Goal: Browse casually

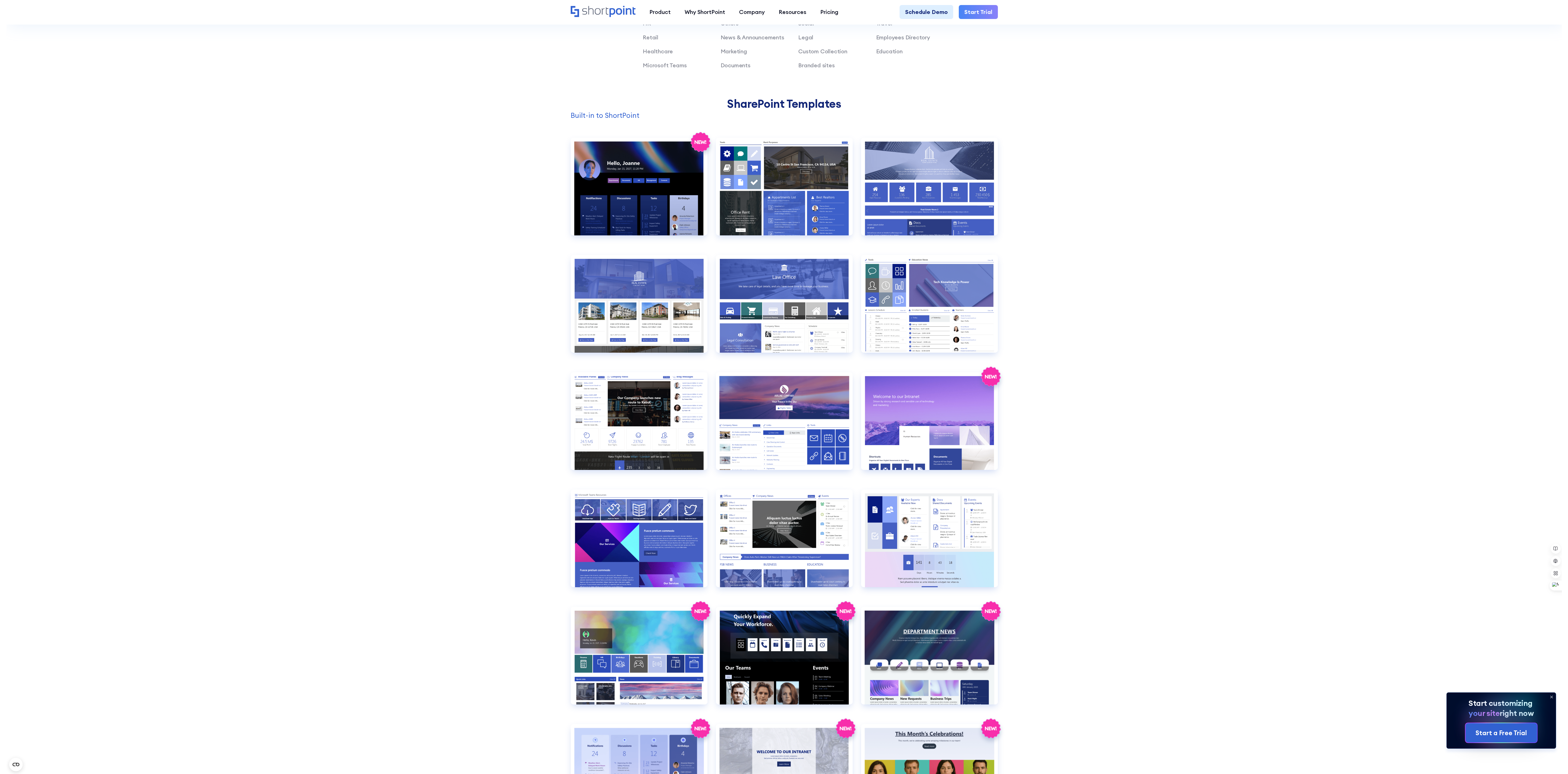
scroll to position [502, 0]
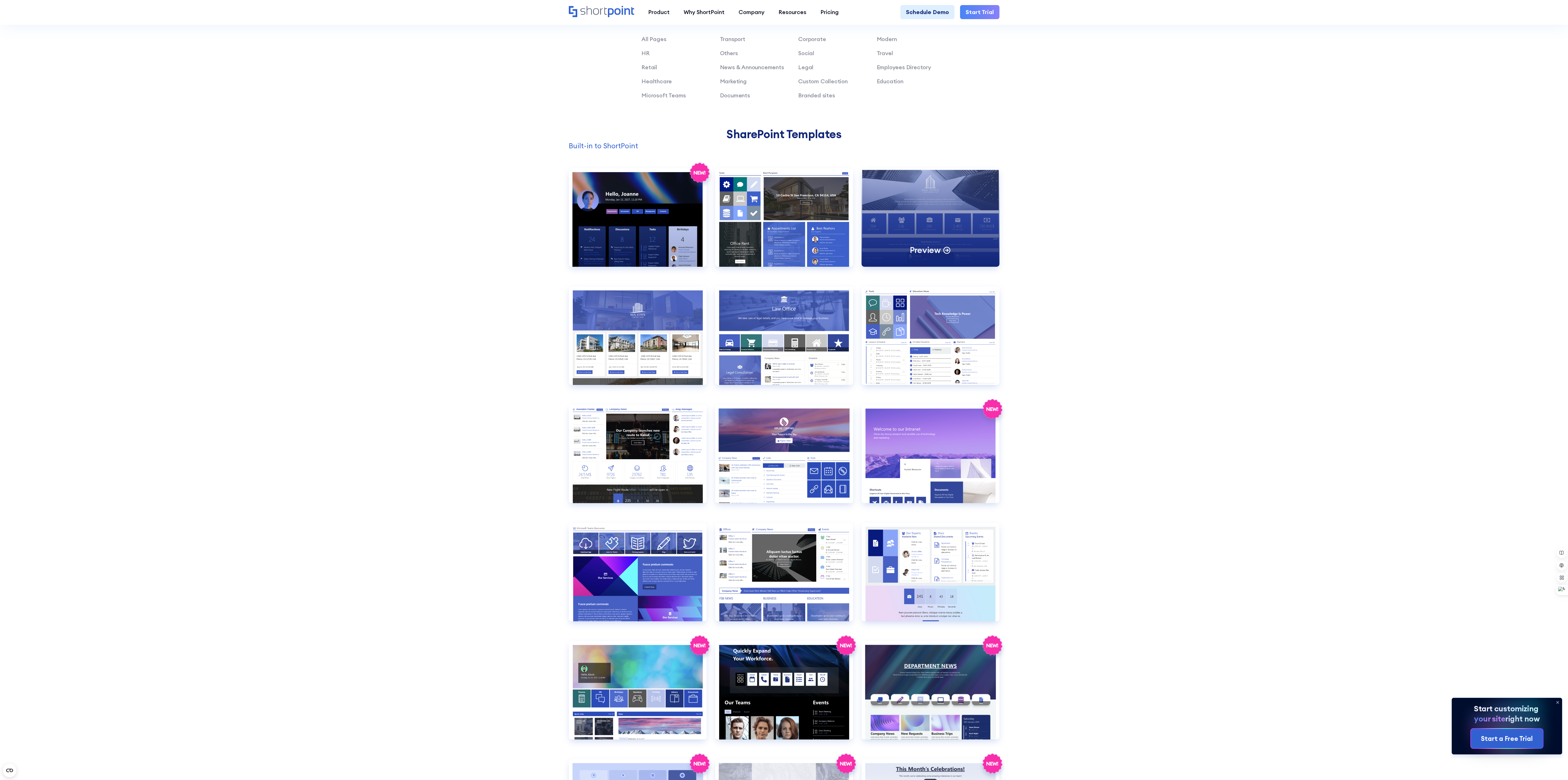
click at [933, 225] on div "Preview" at bounding box center [930, 218] width 138 height 98
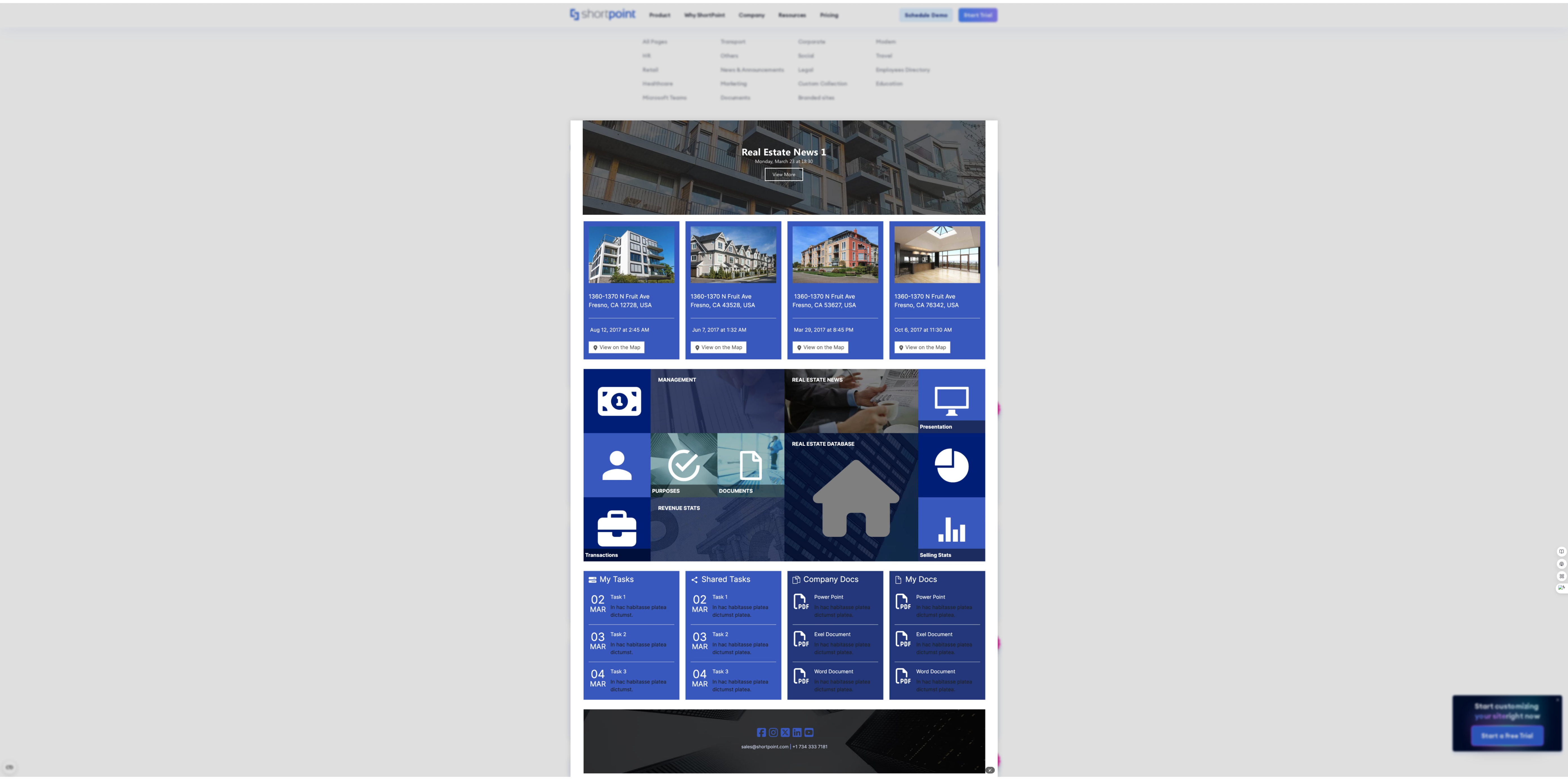
scroll to position [0, 0]
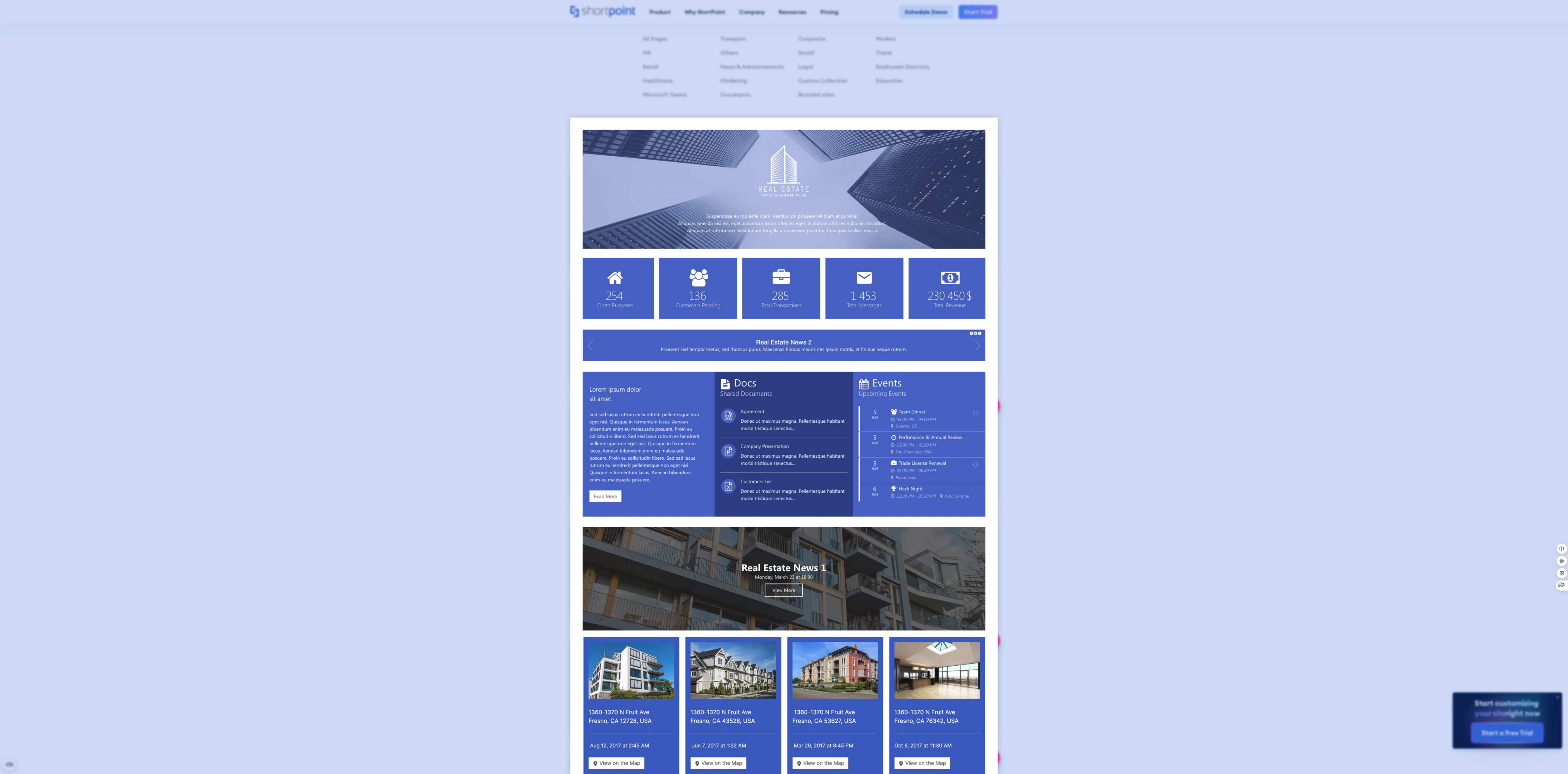
click at [1208, 102] on div at bounding box center [784, 387] width 1568 height 774
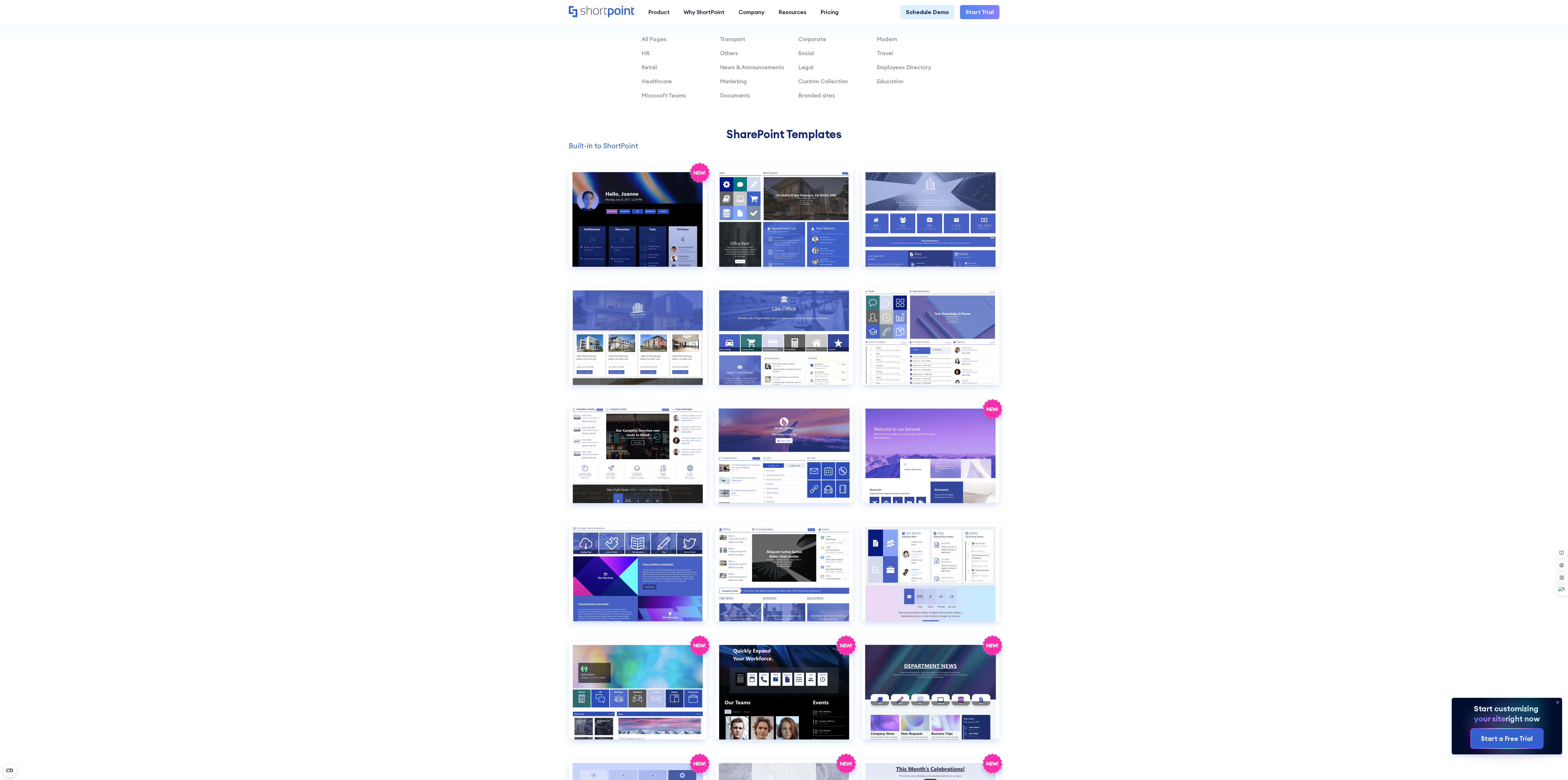
scroll to position [168, 0]
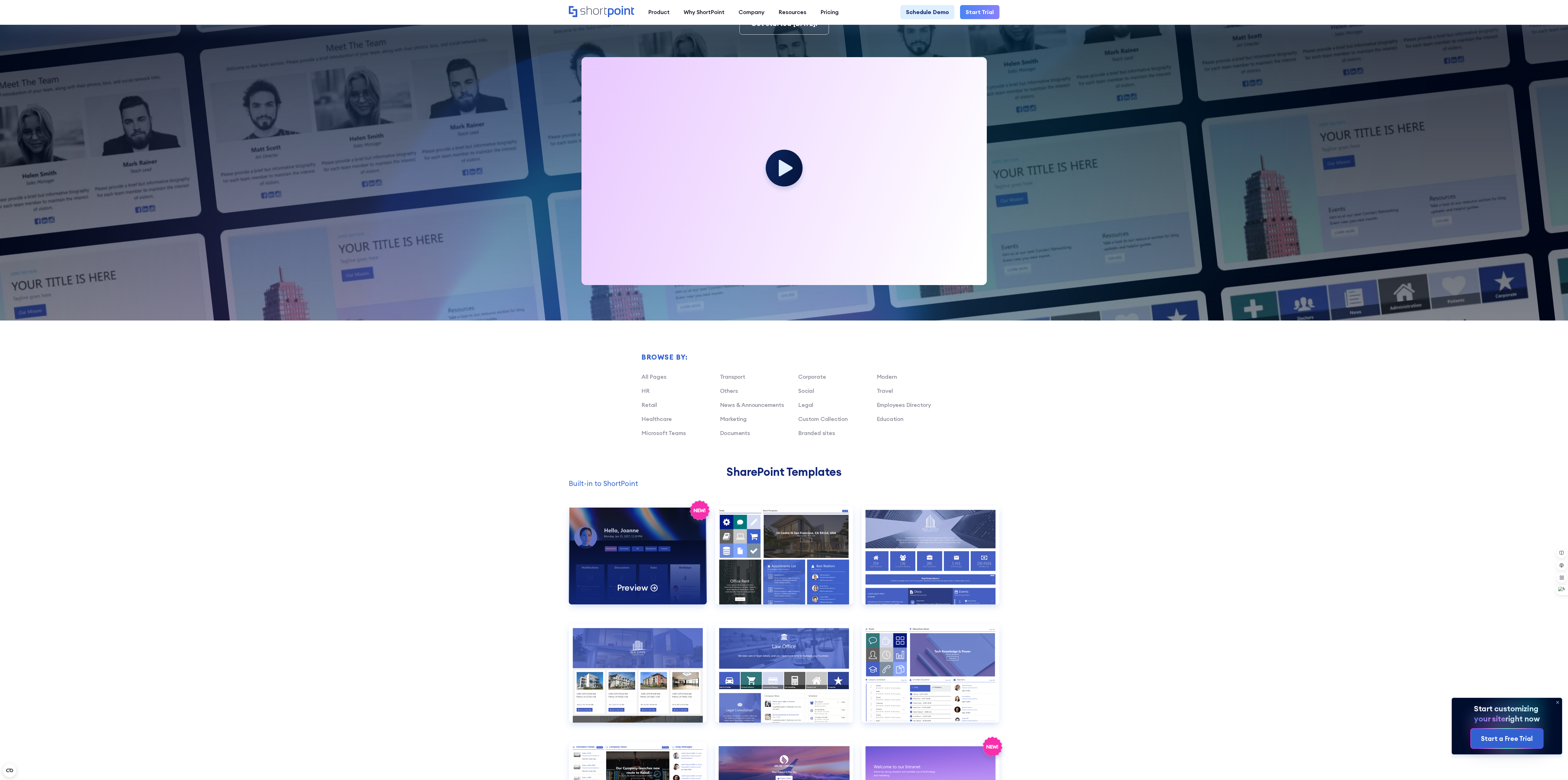
click at [629, 576] on div "Preview" at bounding box center [638, 555] width 138 height 98
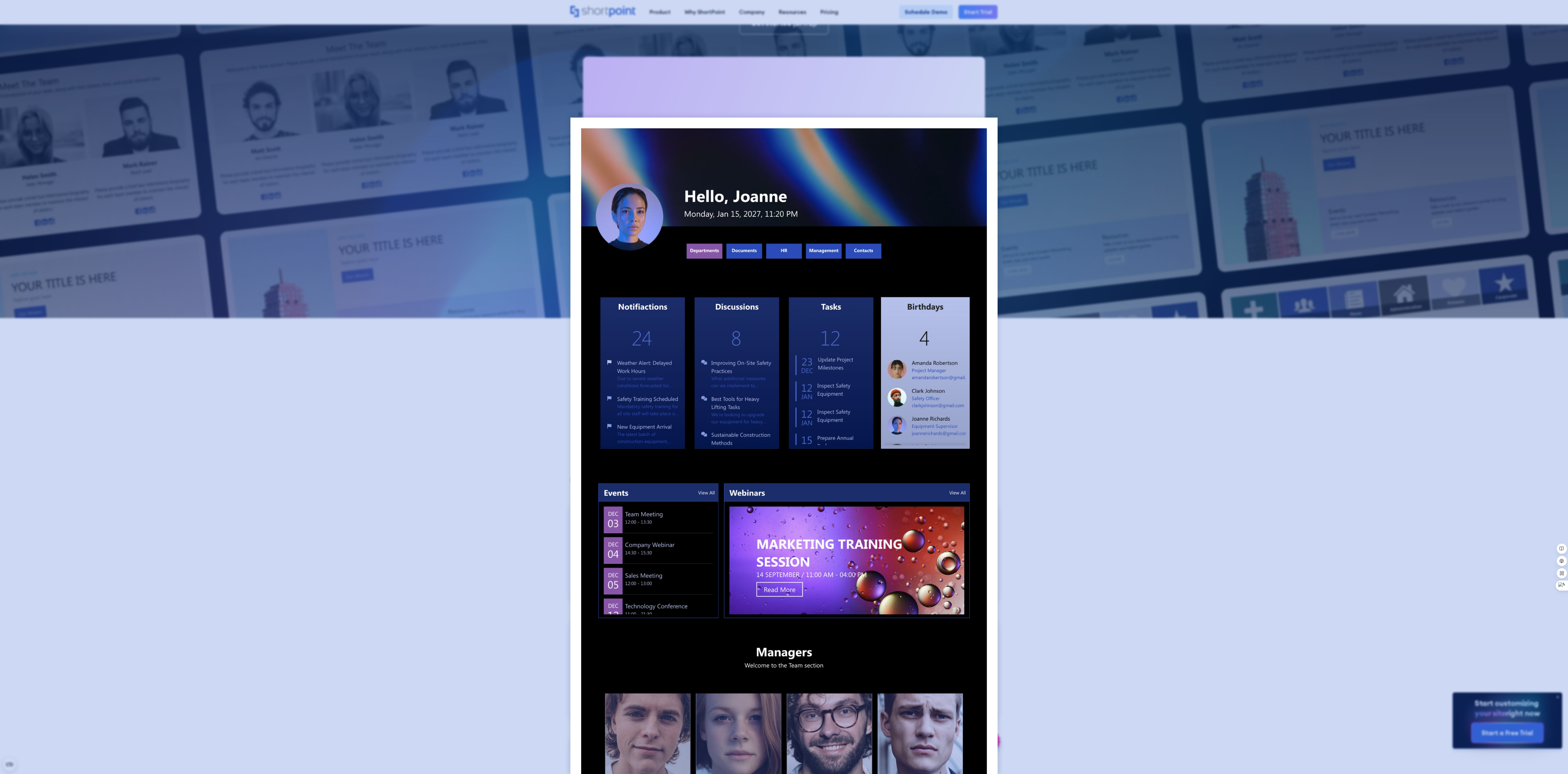
click at [1085, 454] on div at bounding box center [784, 387] width 1568 height 774
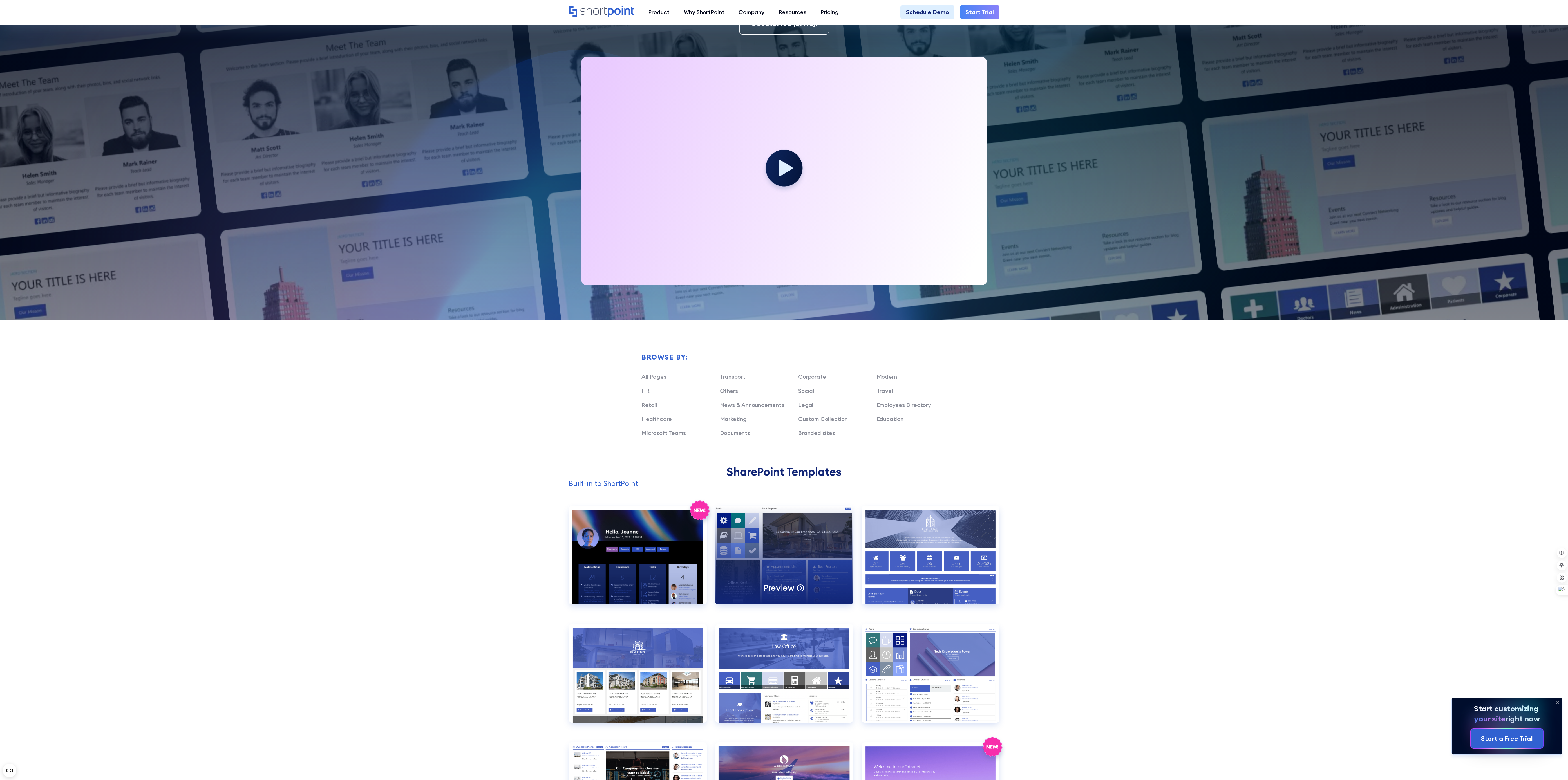
click at [768, 555] on div "Preview" at bounding box center [784, 555] width 138 height 98
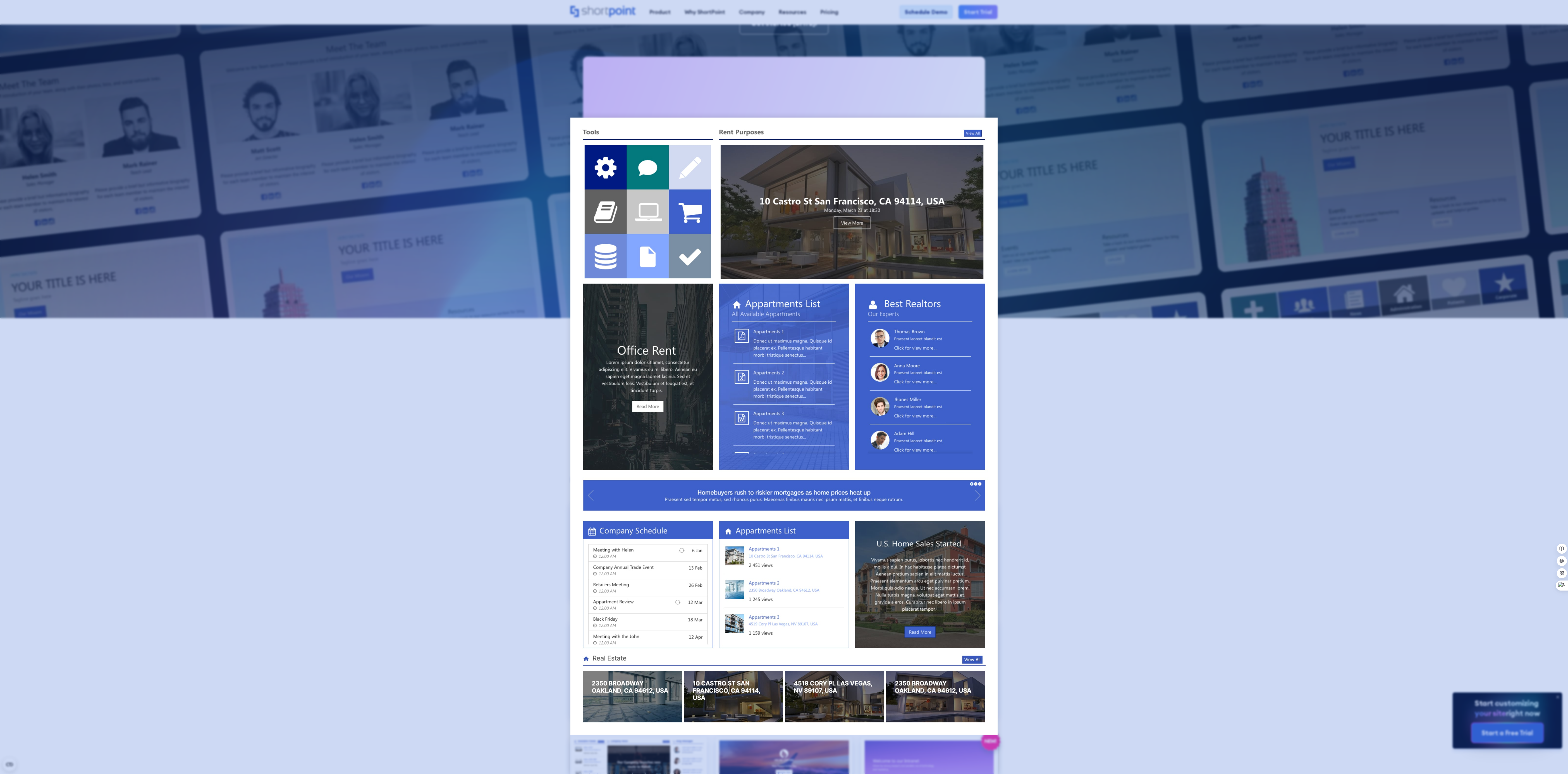
click at [1059, 352] on div at bounding box center [784, 387] width 1568 height 774
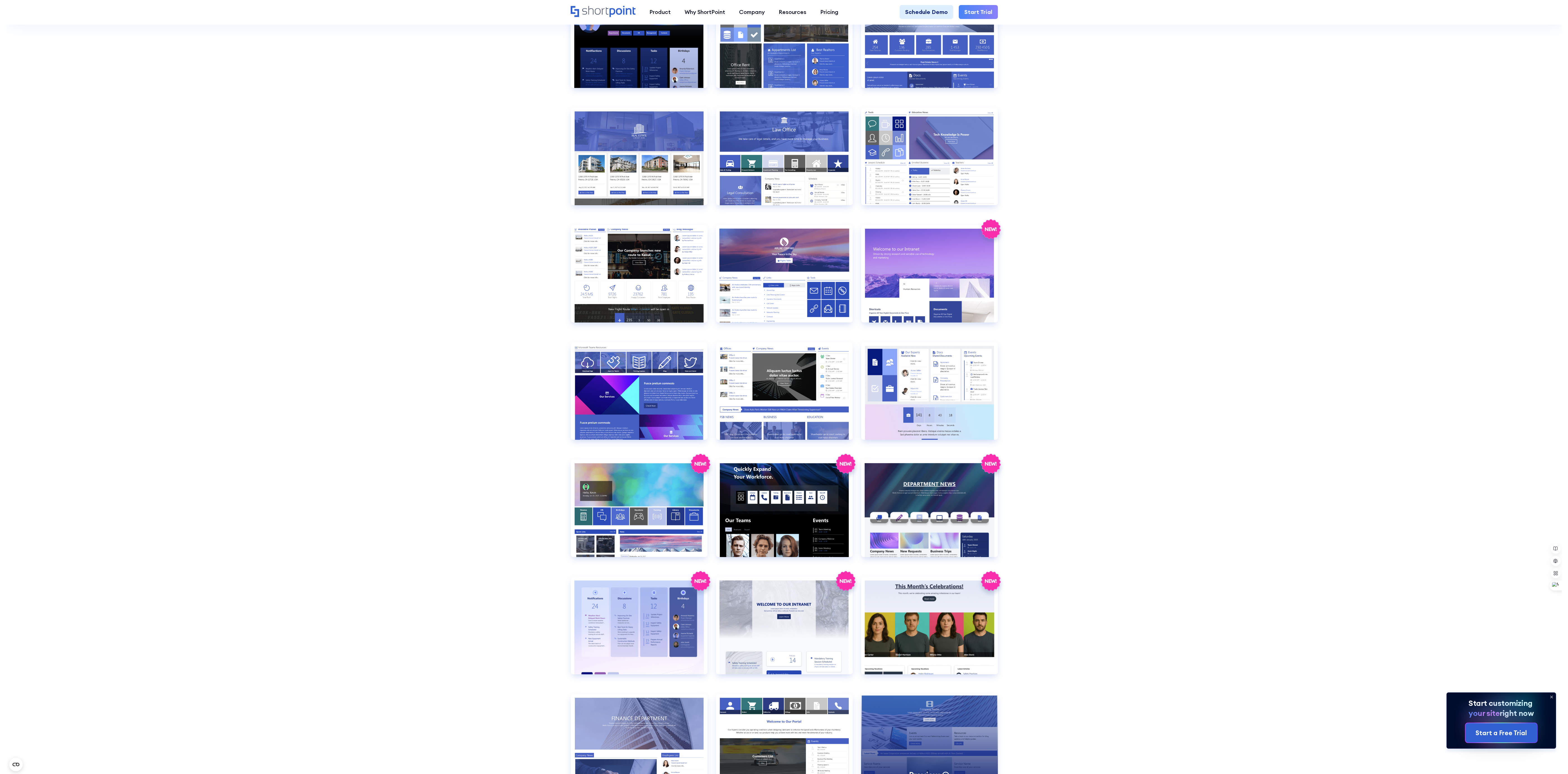
scroll to position [837, 0]
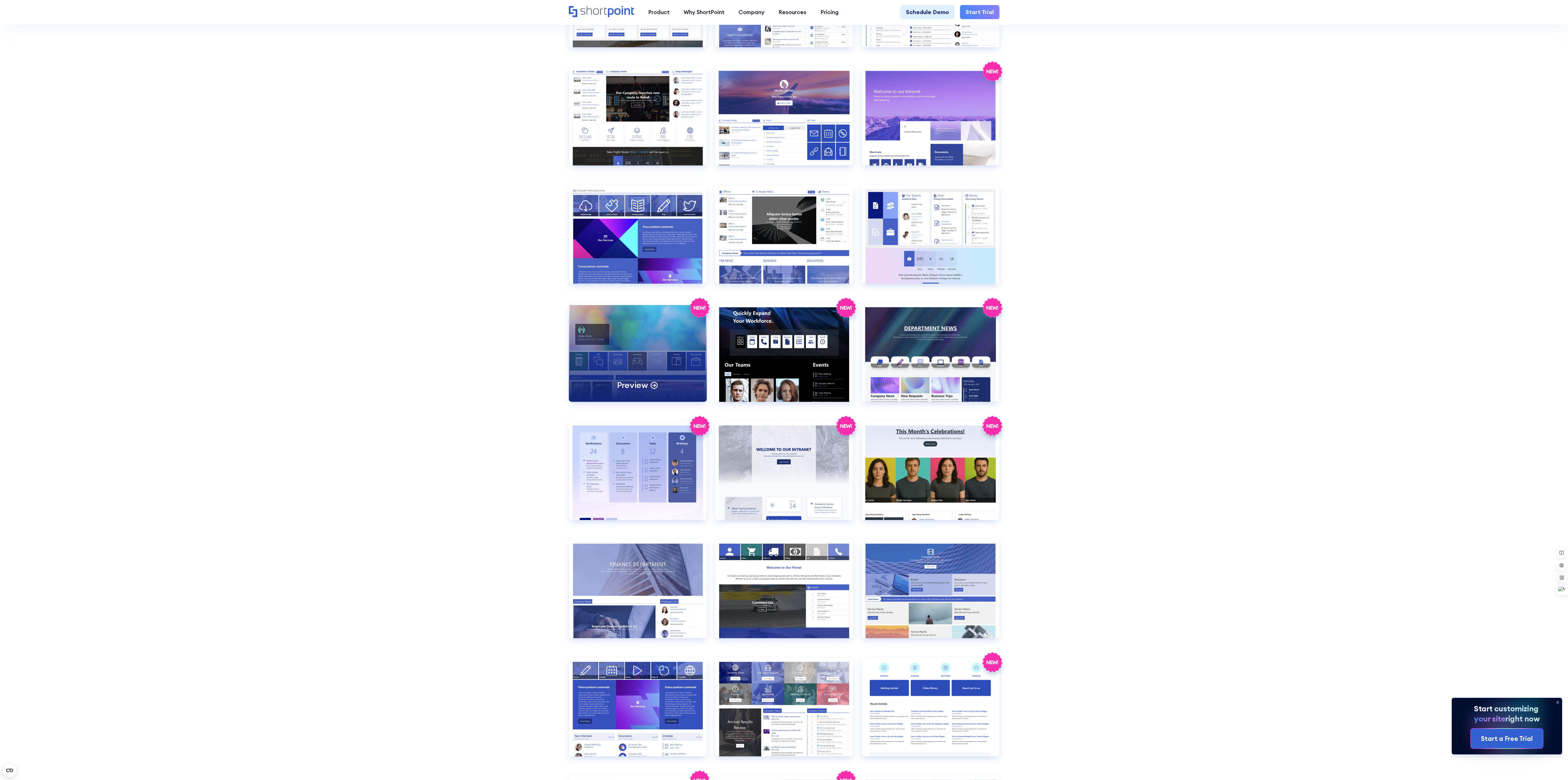
click at [608, 348] on div "Preview" at bounding box center [638, 352] width 138 height 98
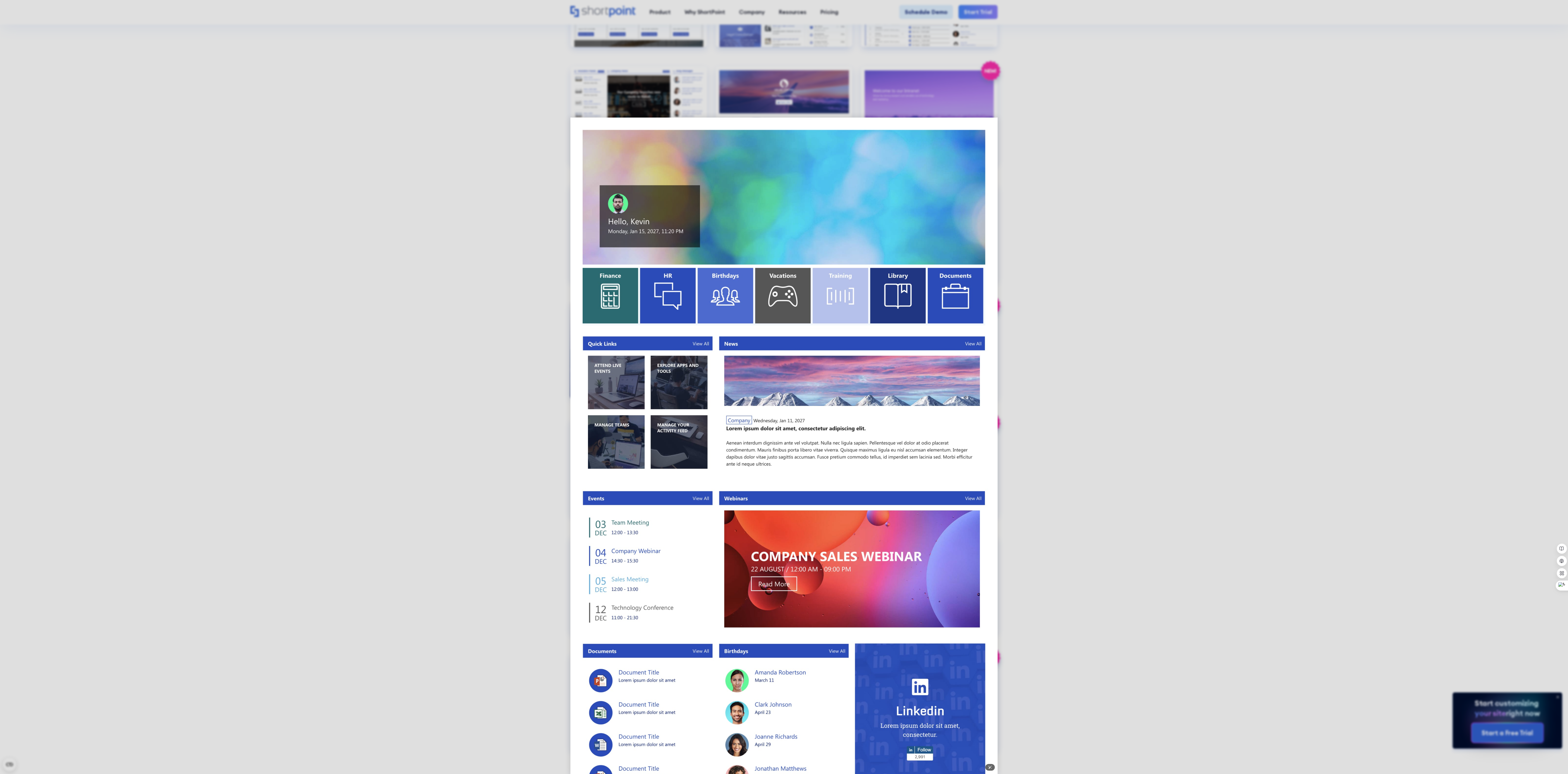
scroll to position [28, 0]
